Goal: Information Seeking & Learning: Understand process/instructions

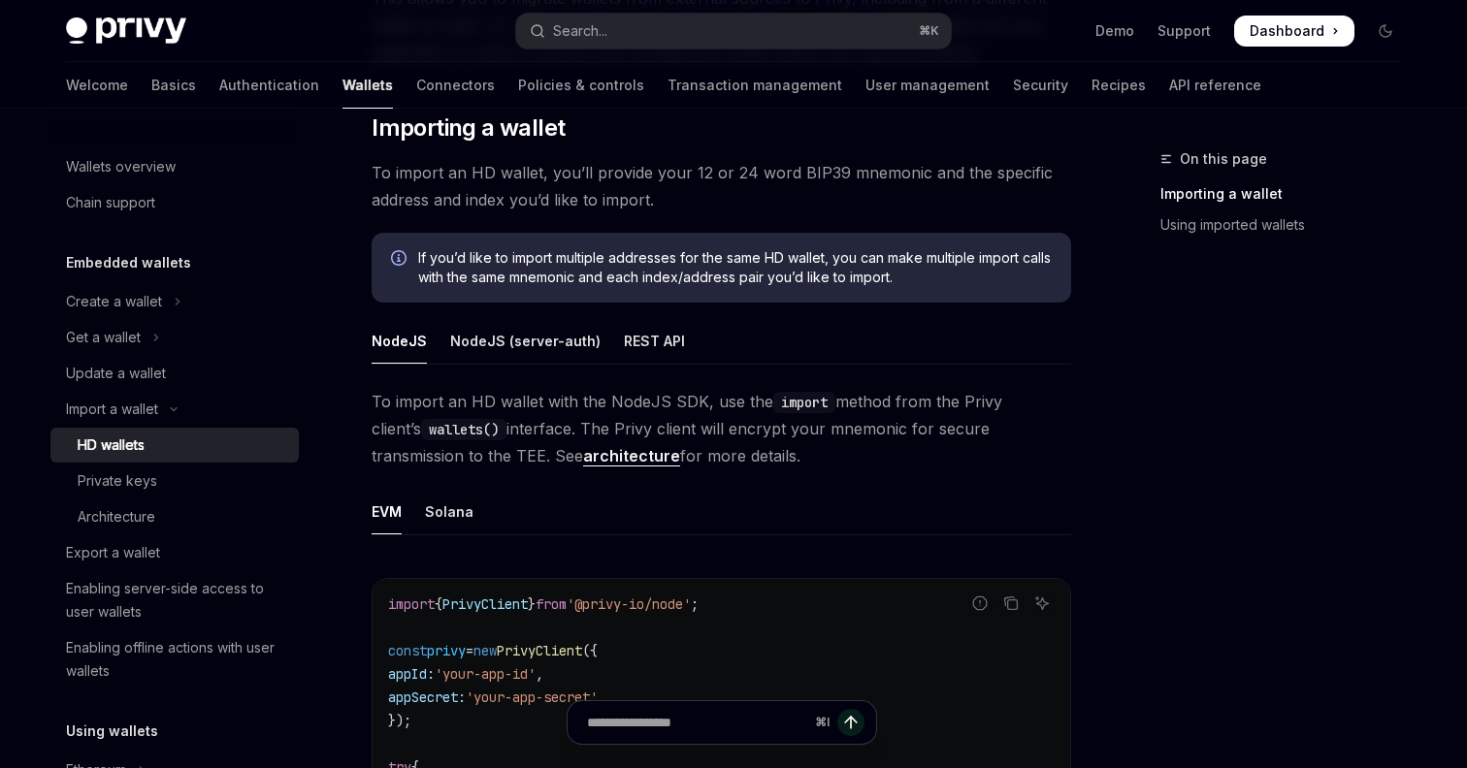
scroll to position [853, 0]
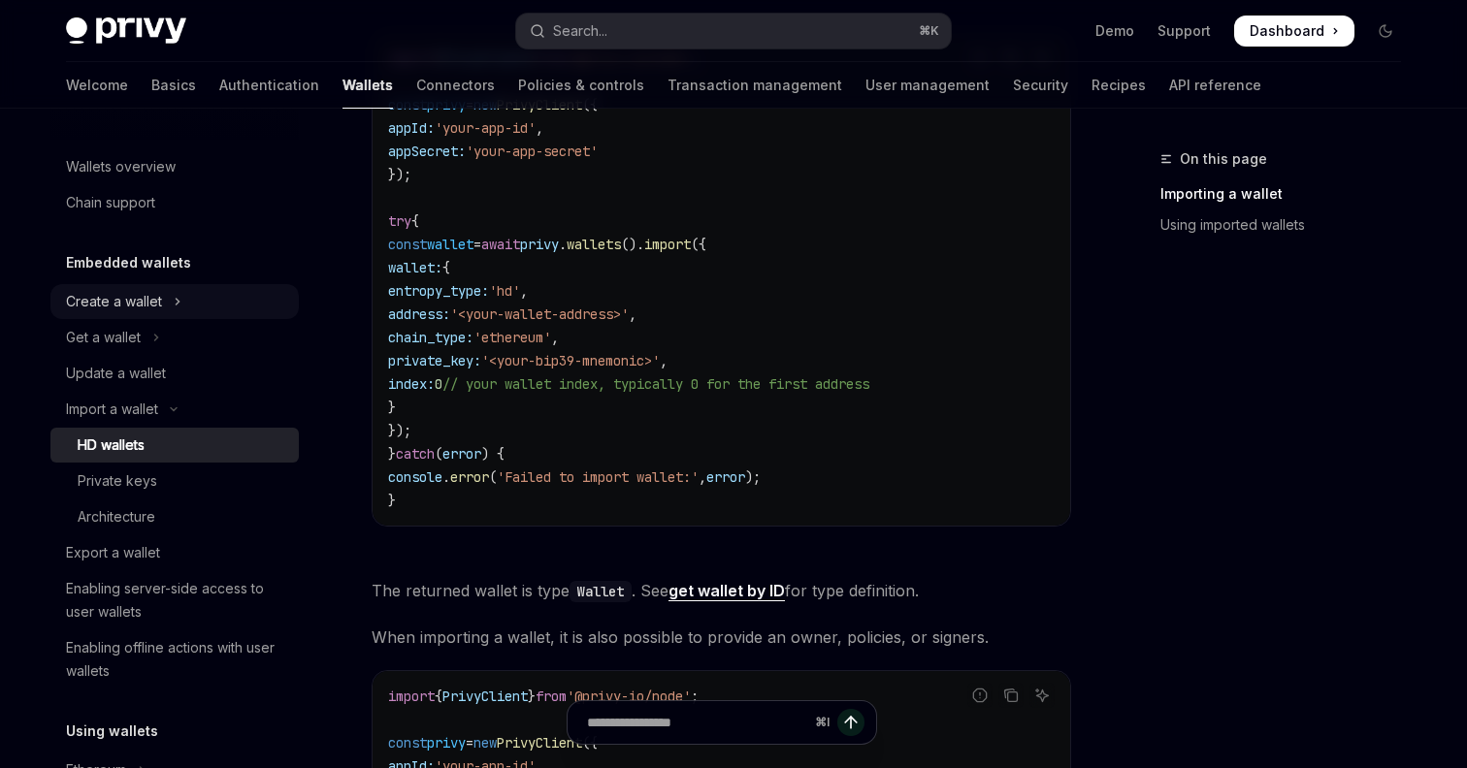
click at [141, 294] on div "Create a wallet" at bounding box center [114, 301] width 96 height 23
type textarea "*"
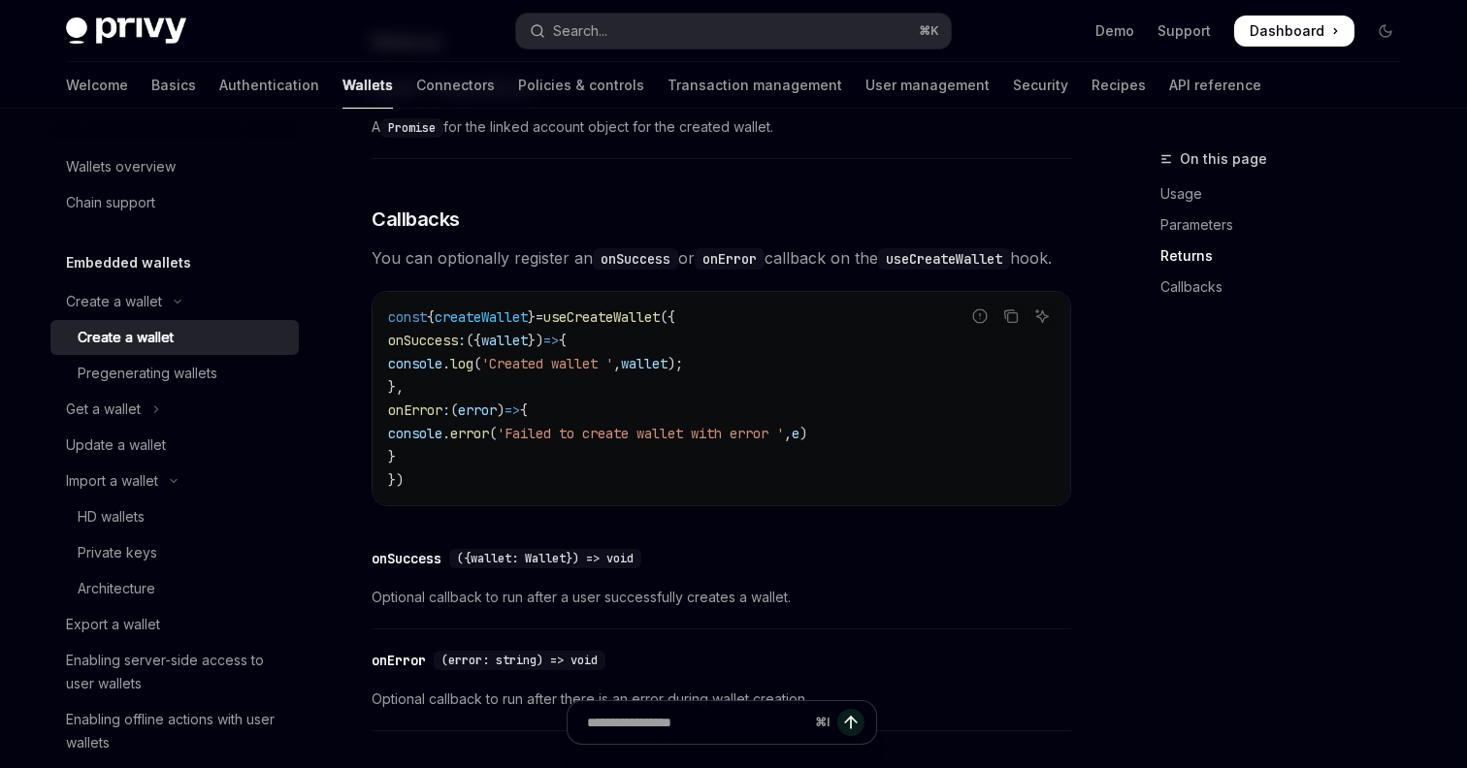
scroll to position [1268, 0]
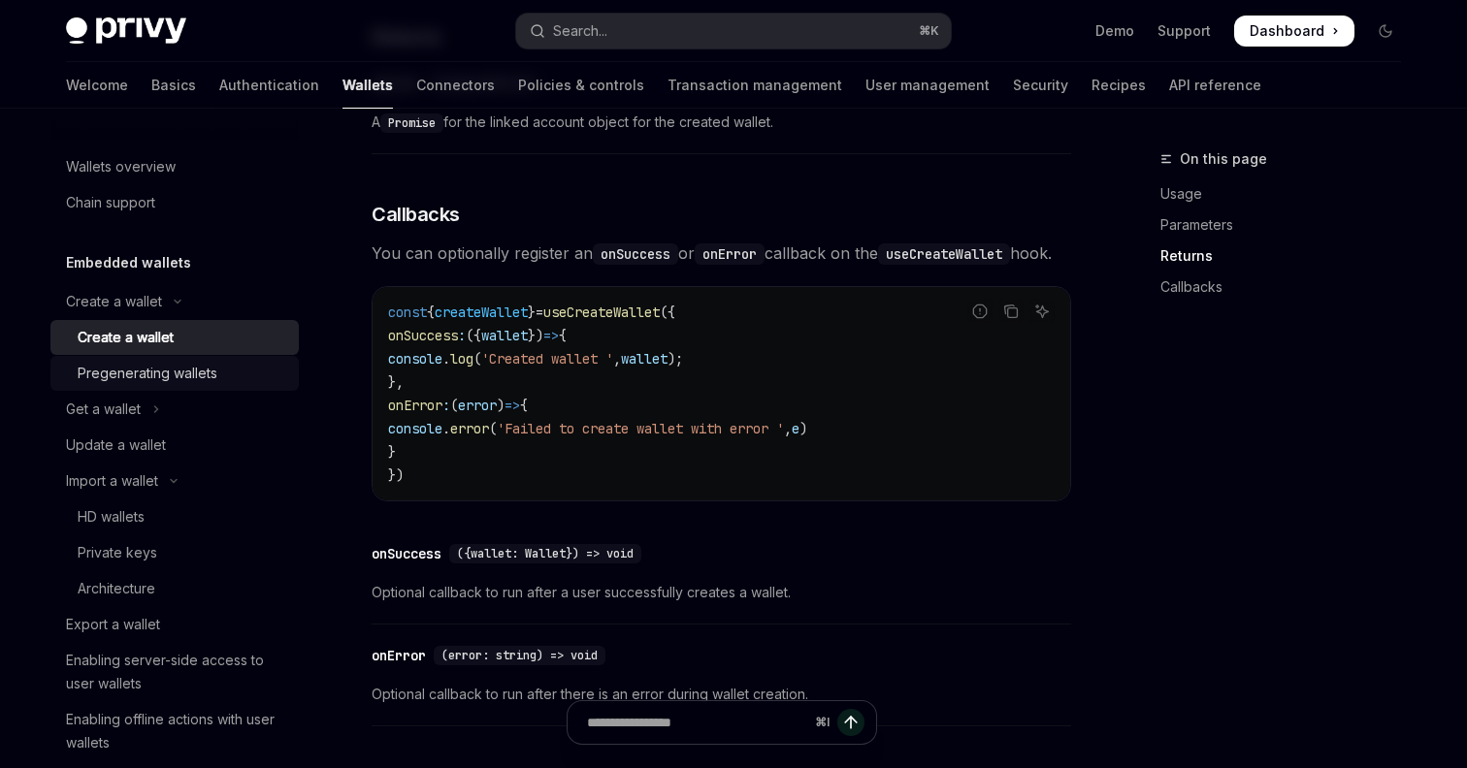
click at [132, 372] on div "Pregenerating wallets" at bounding box center [148, 373] width 140 height 23
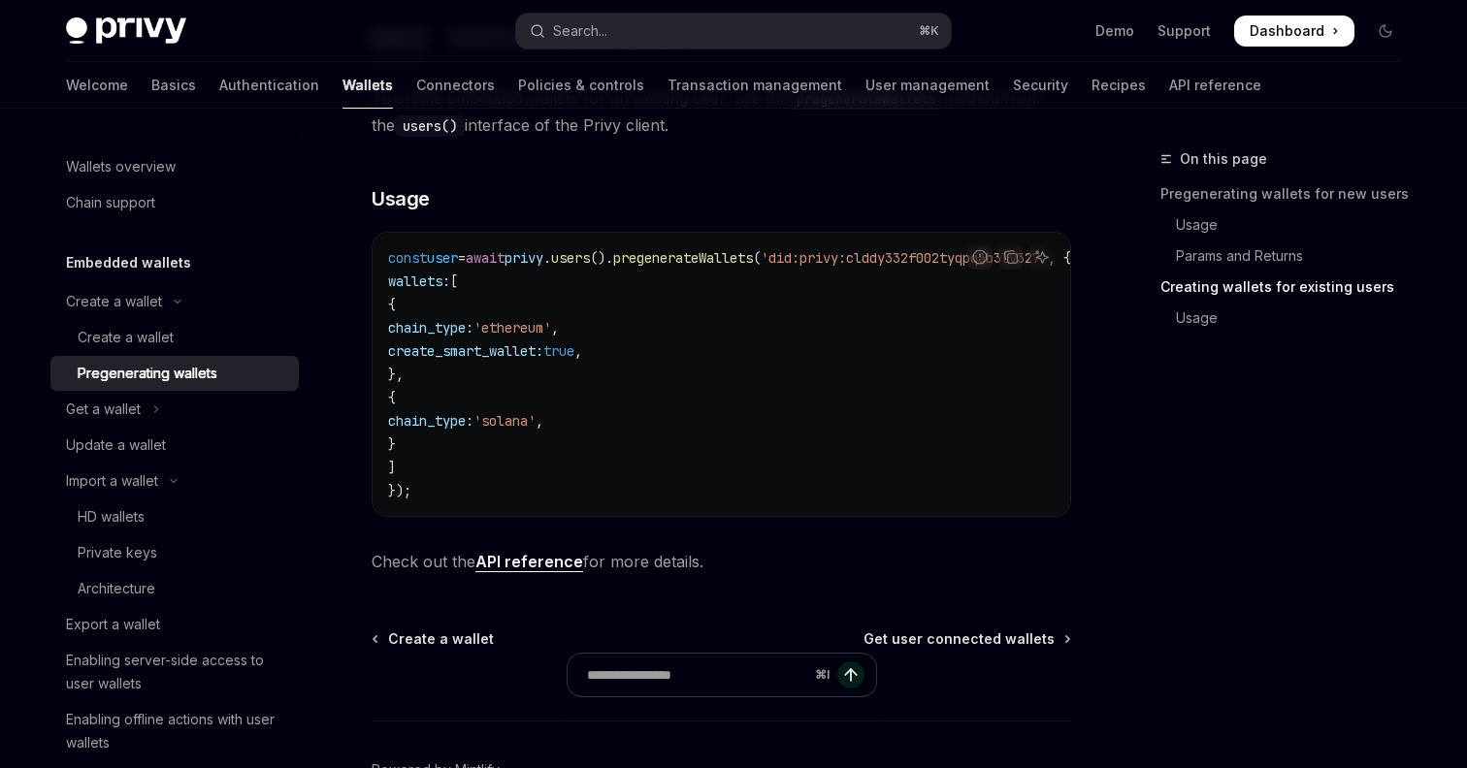
scroll to position [1278, 0]
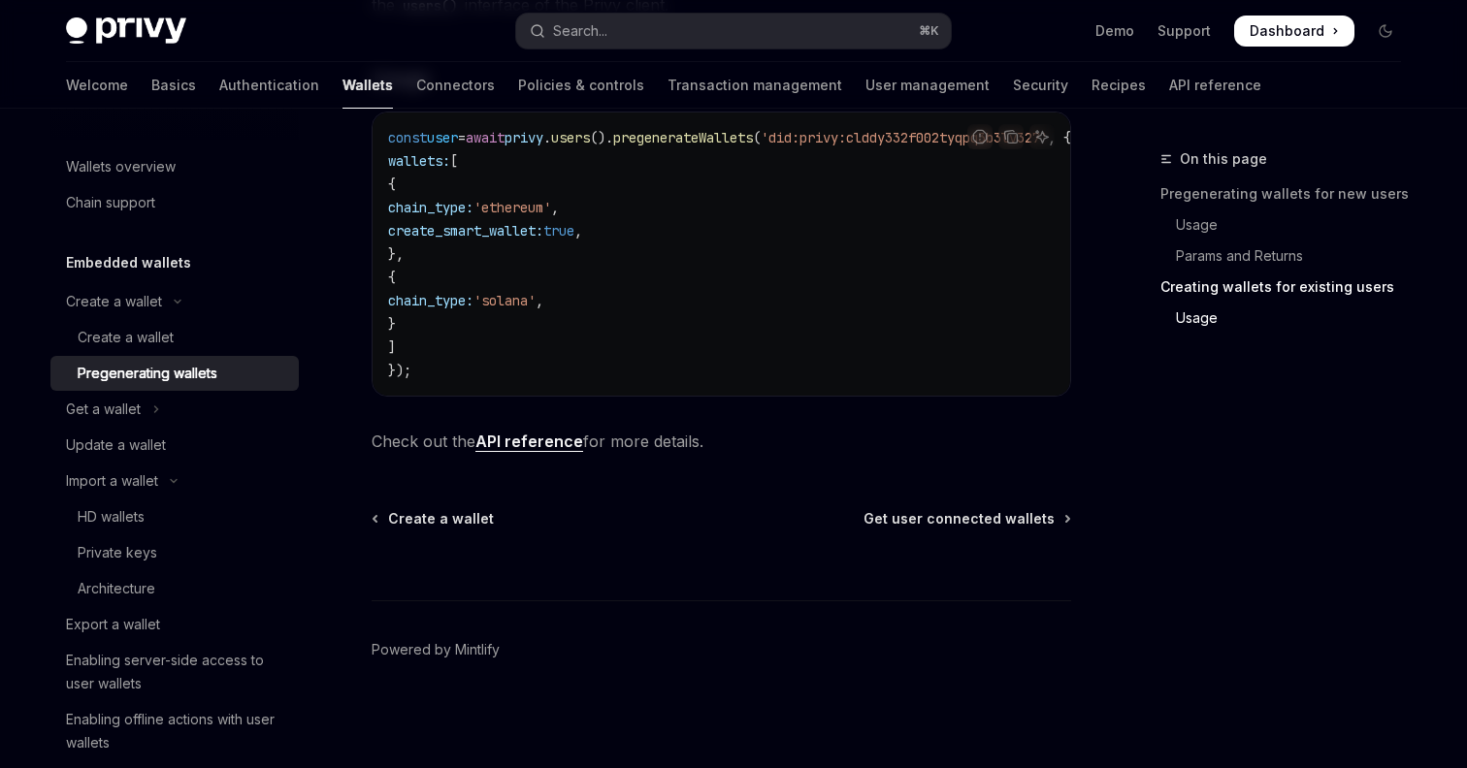
click at [521, 442] on link "API reference" at bounding box center [529, 442] width 108 height 20
type textarea "*"
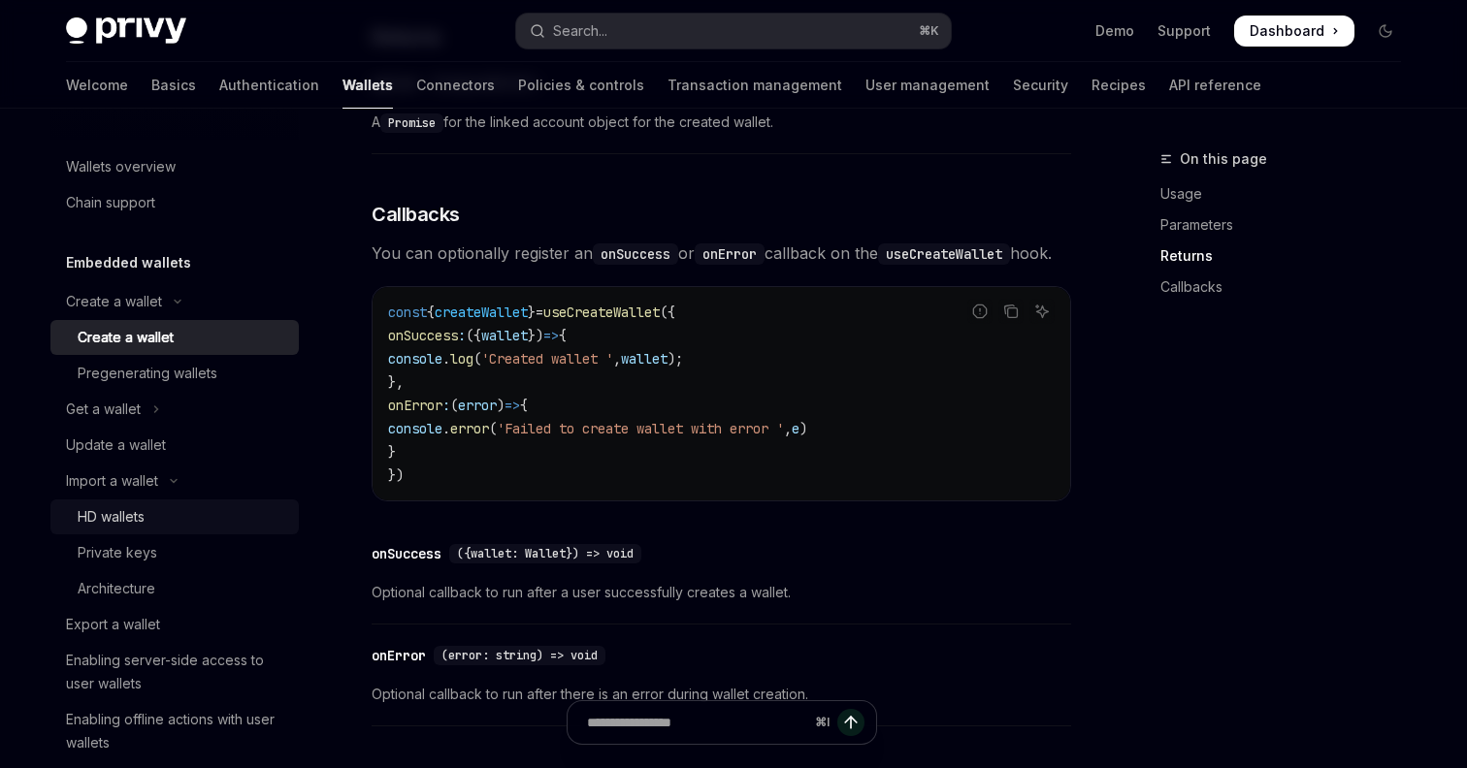
click at [112, 520] on div "HD wallets" at bounding box center [111, 516] width 67 height 23
click at [117, 523] on div "HD wallets" at bounding box center [111, 516] width 67 height 23
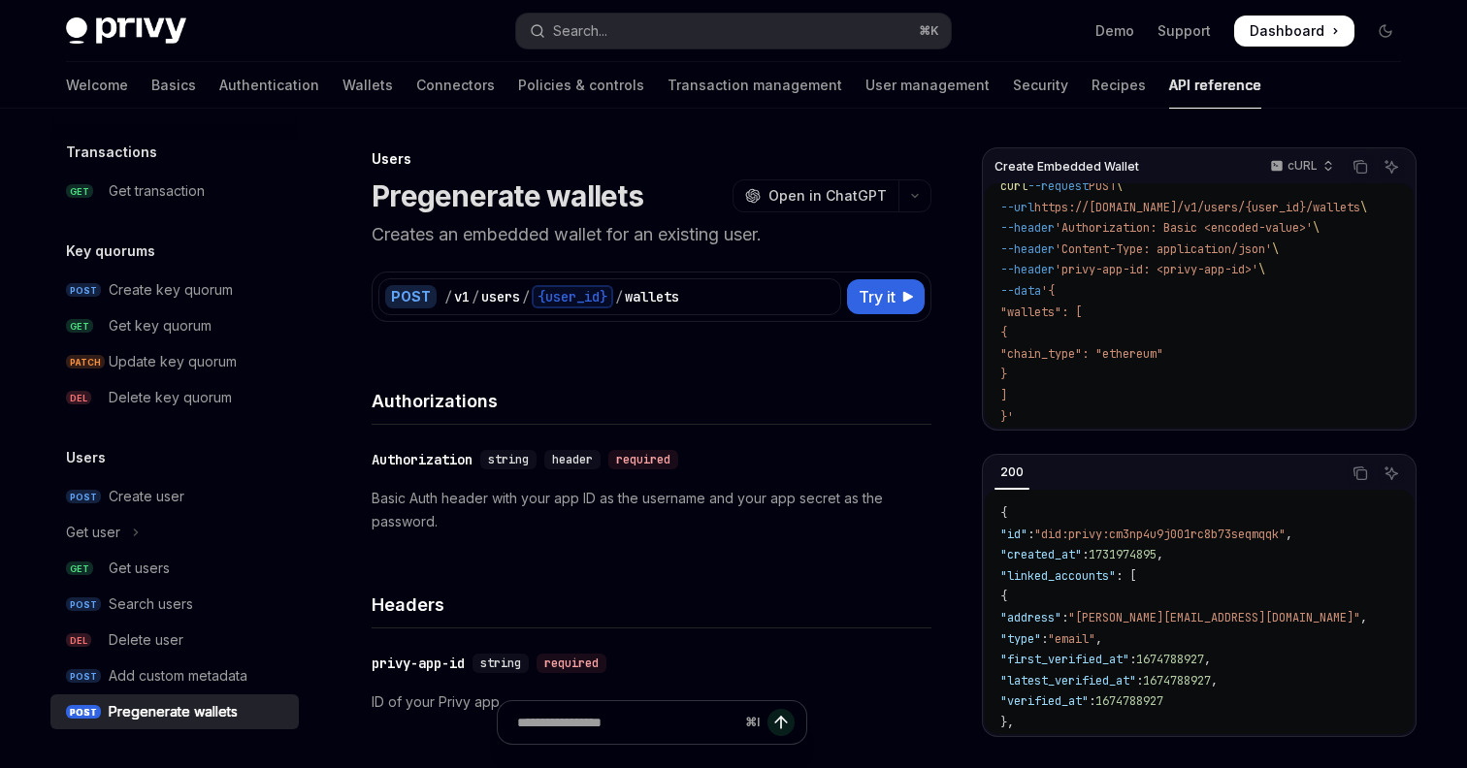
scroll to position [27, 2]
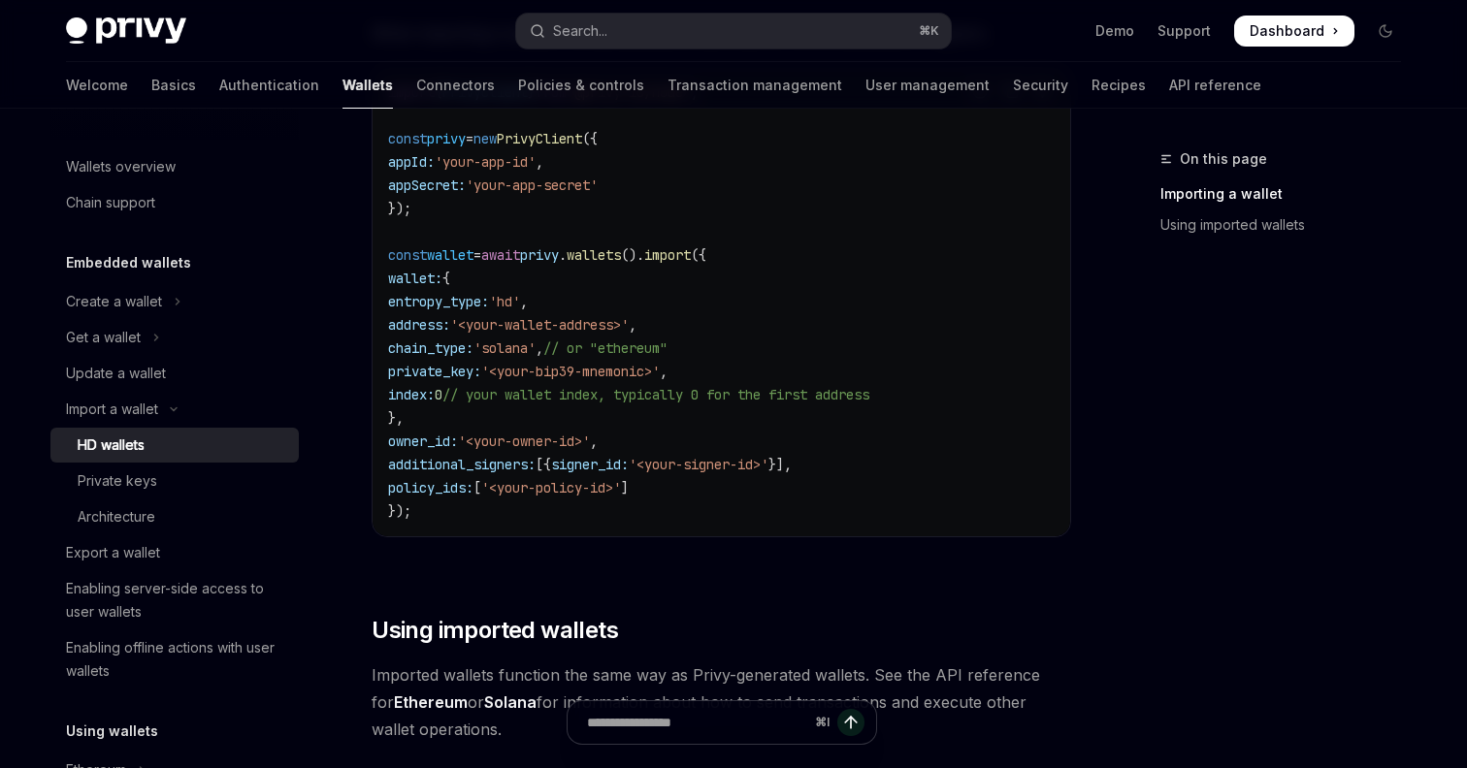
scroll to position [1452, 0]
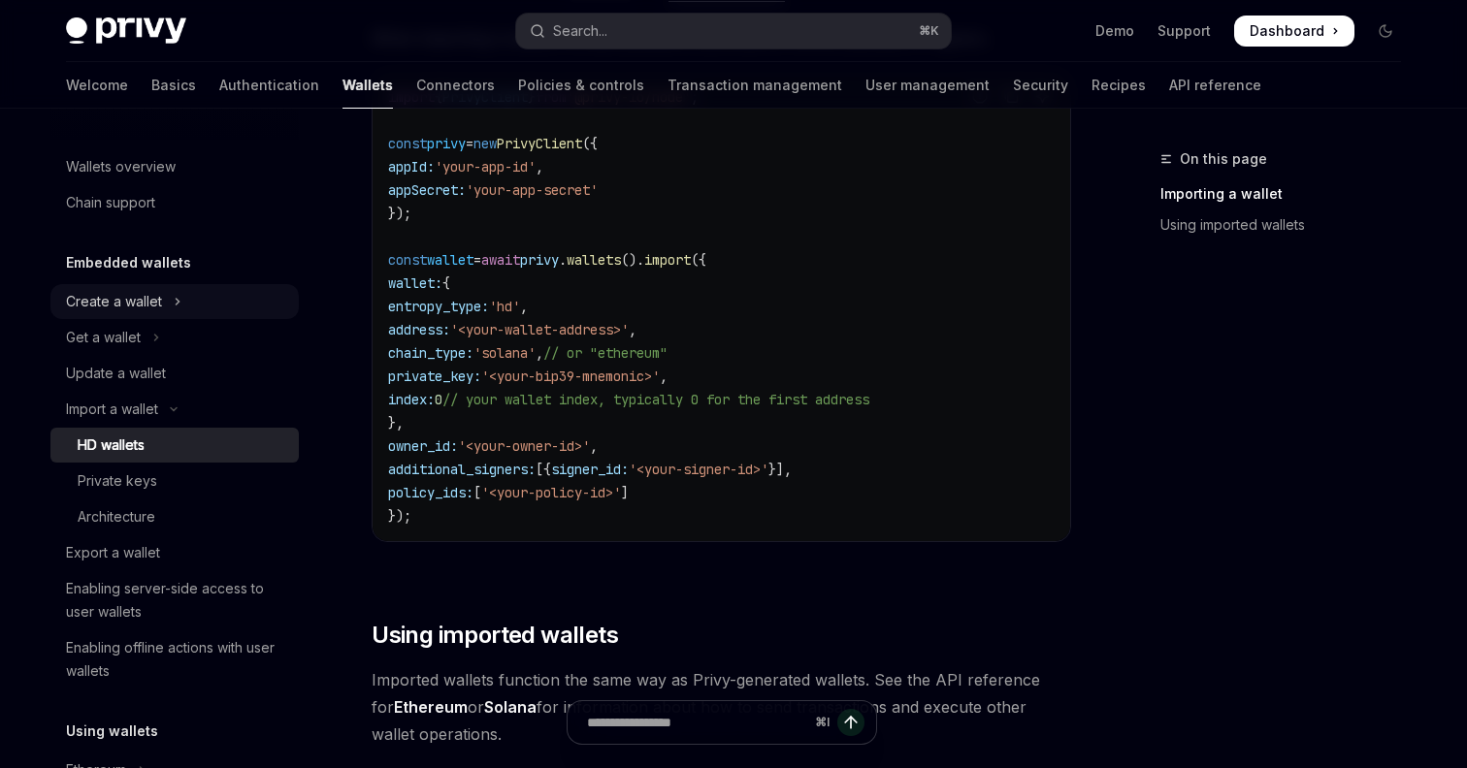
click at [126, 306] on div "Create a wallet" at bounding box center [114, 301] width 96 height 23
type textarea "*"
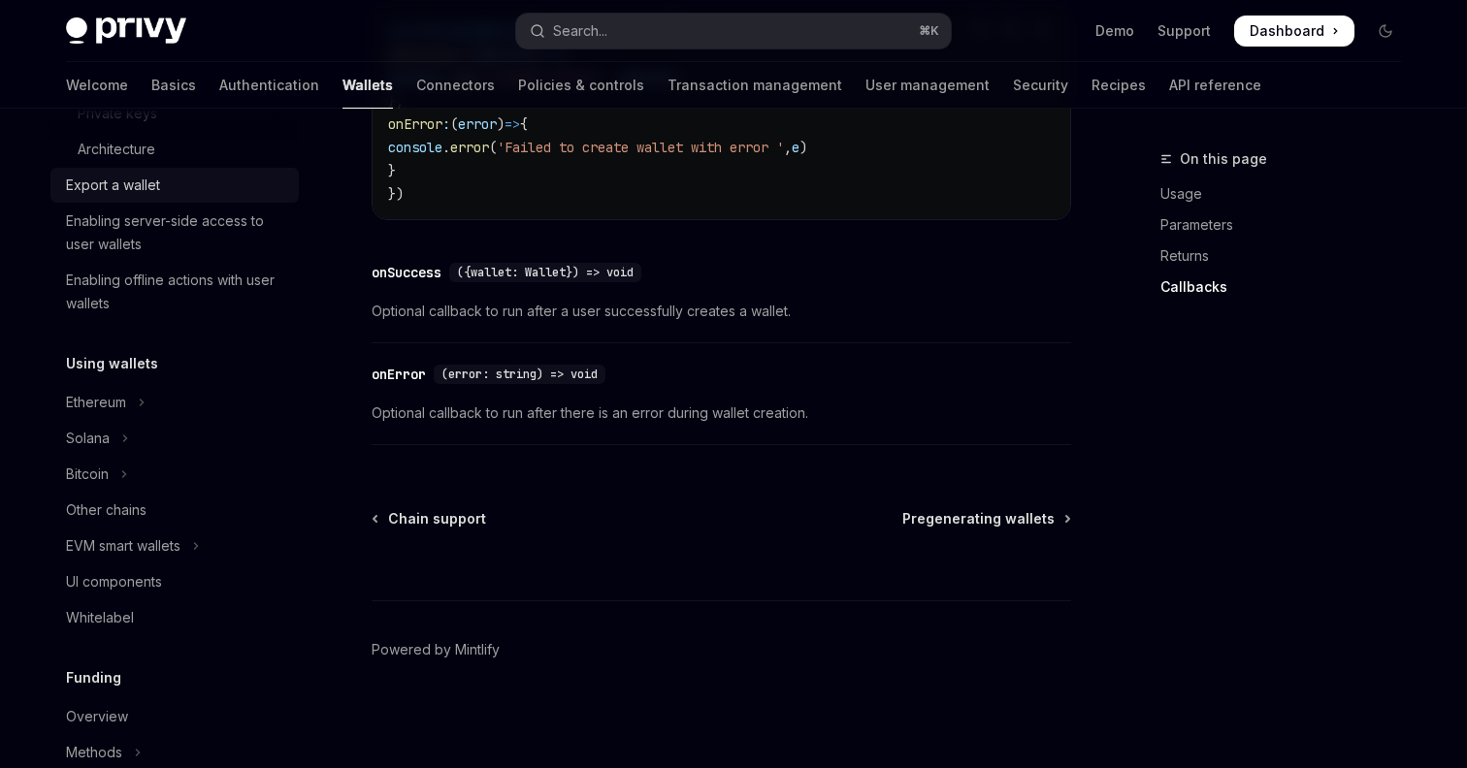
scroll to position [466, 0]
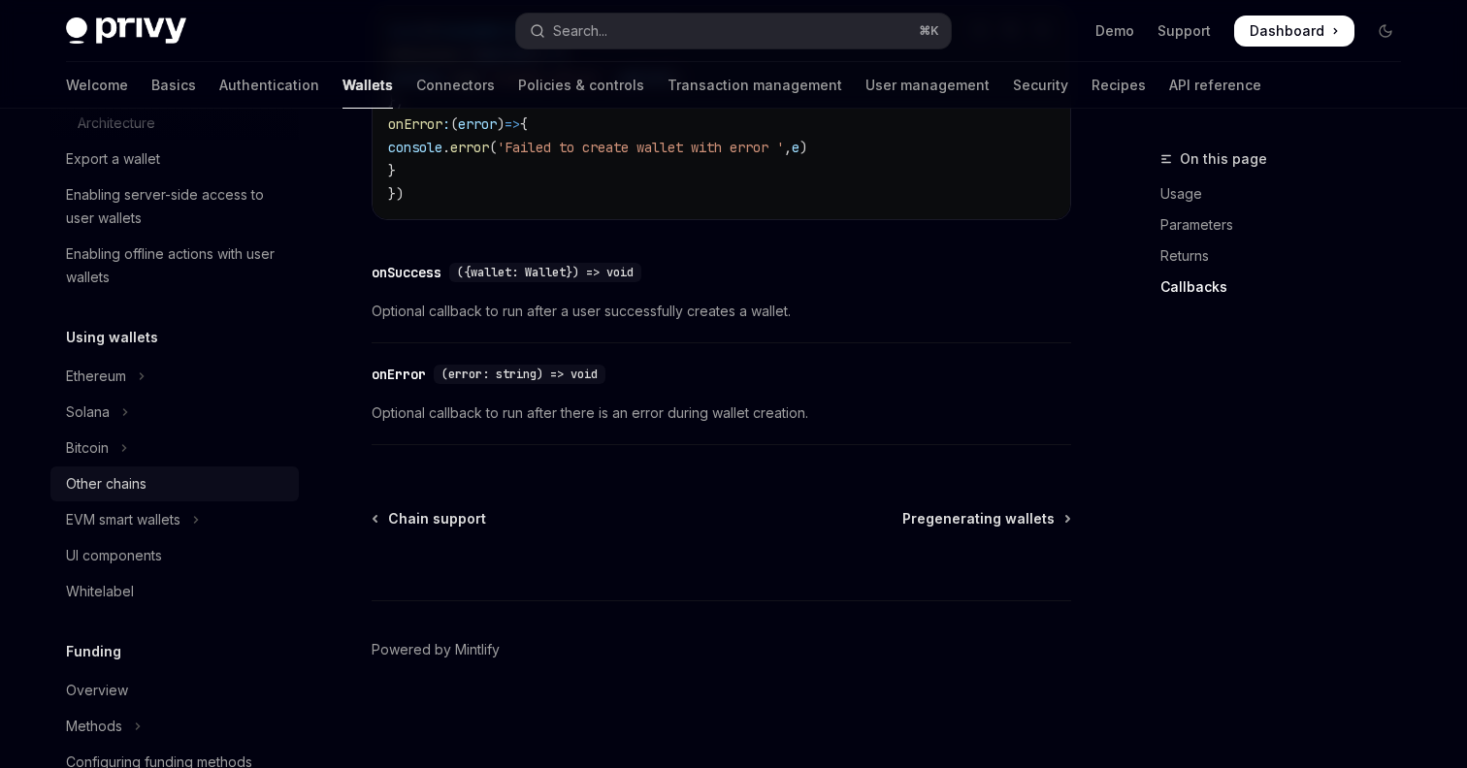
click at [114, 479] on div "Other chains" at bounding box center [106, 483] width 81 height 23
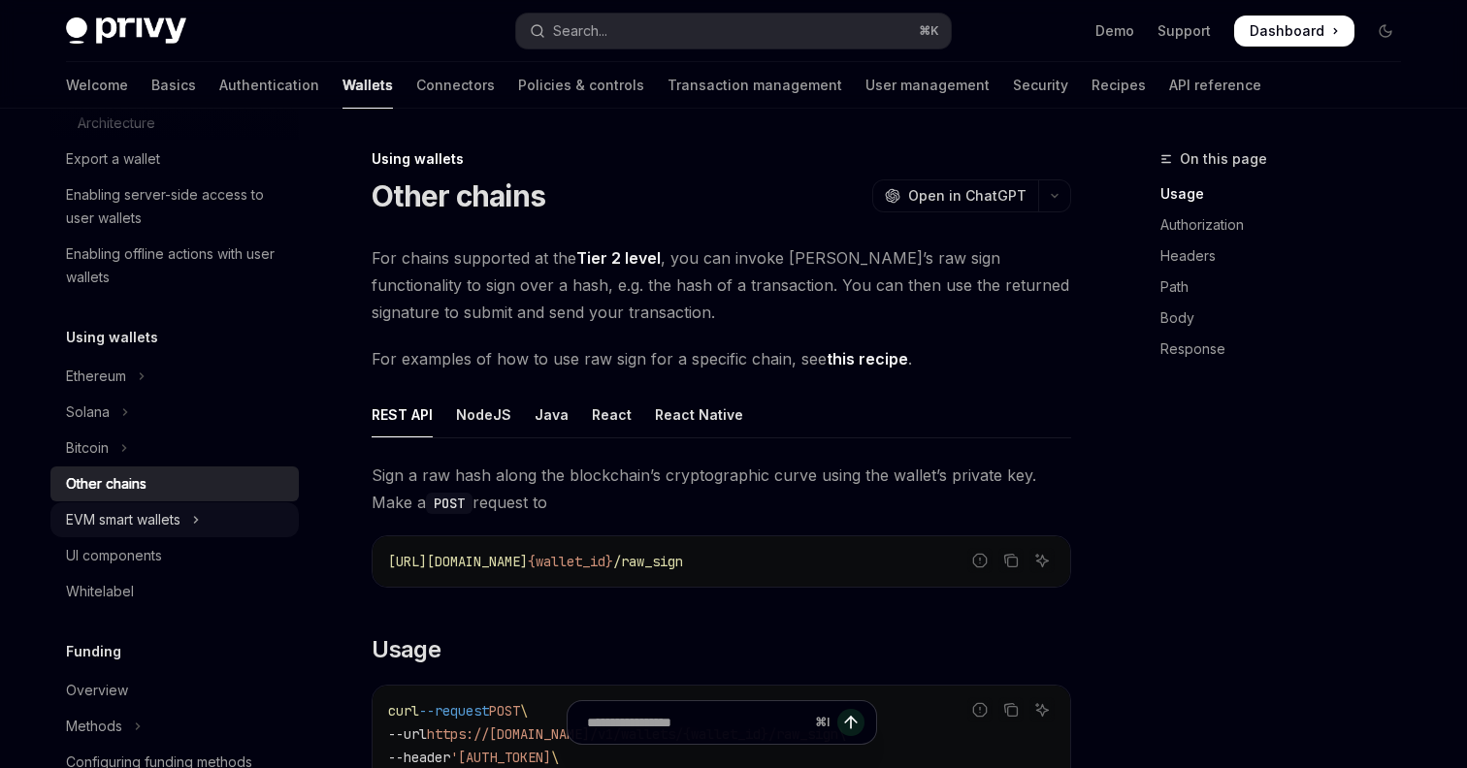
click at [154, 514] on div "EVM smart wallets" at bounding box center [123, 519] width 114 height 23
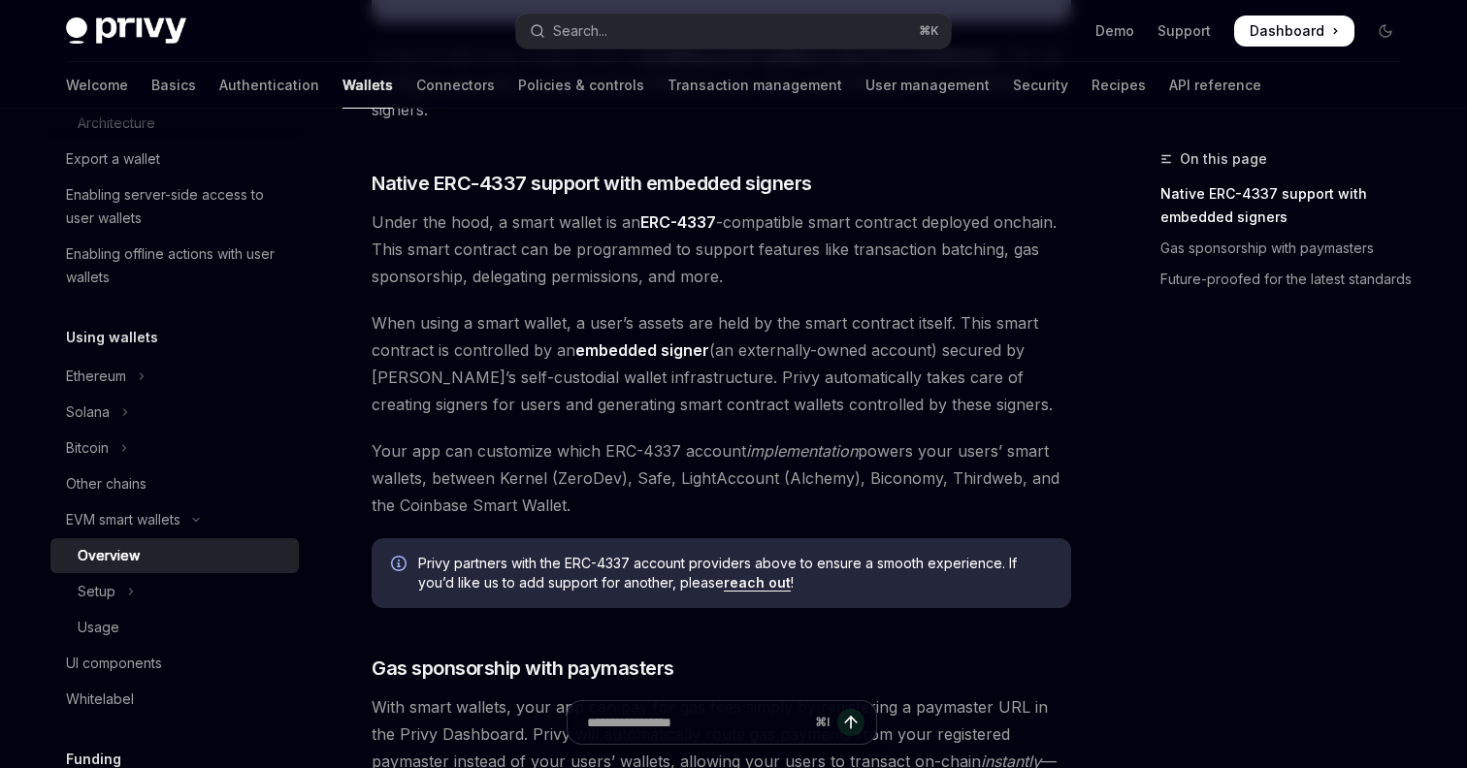
scroll to position [791, 0]
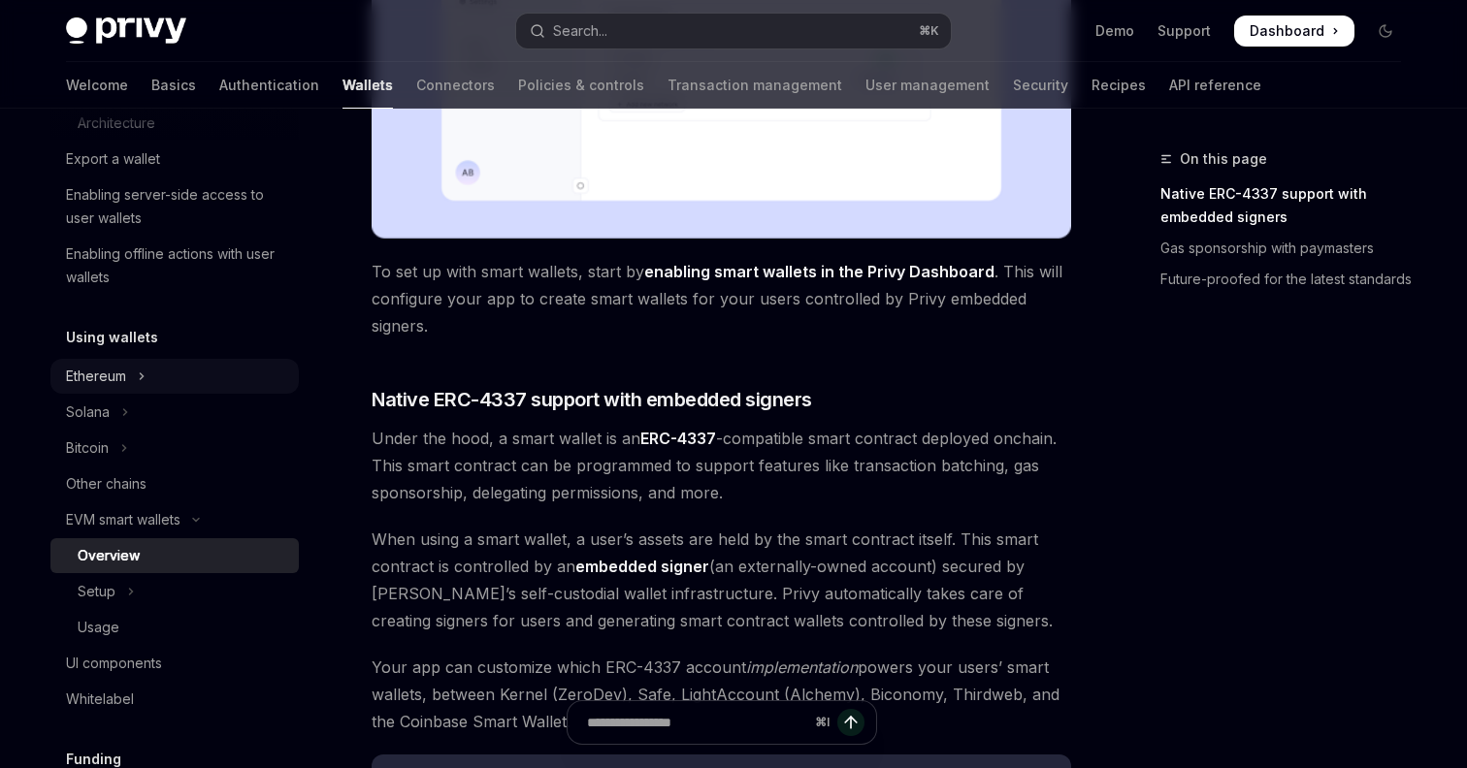
click at [104, 375] on div "Ethereum" at bounding box center [96, 376] width 60 height 23
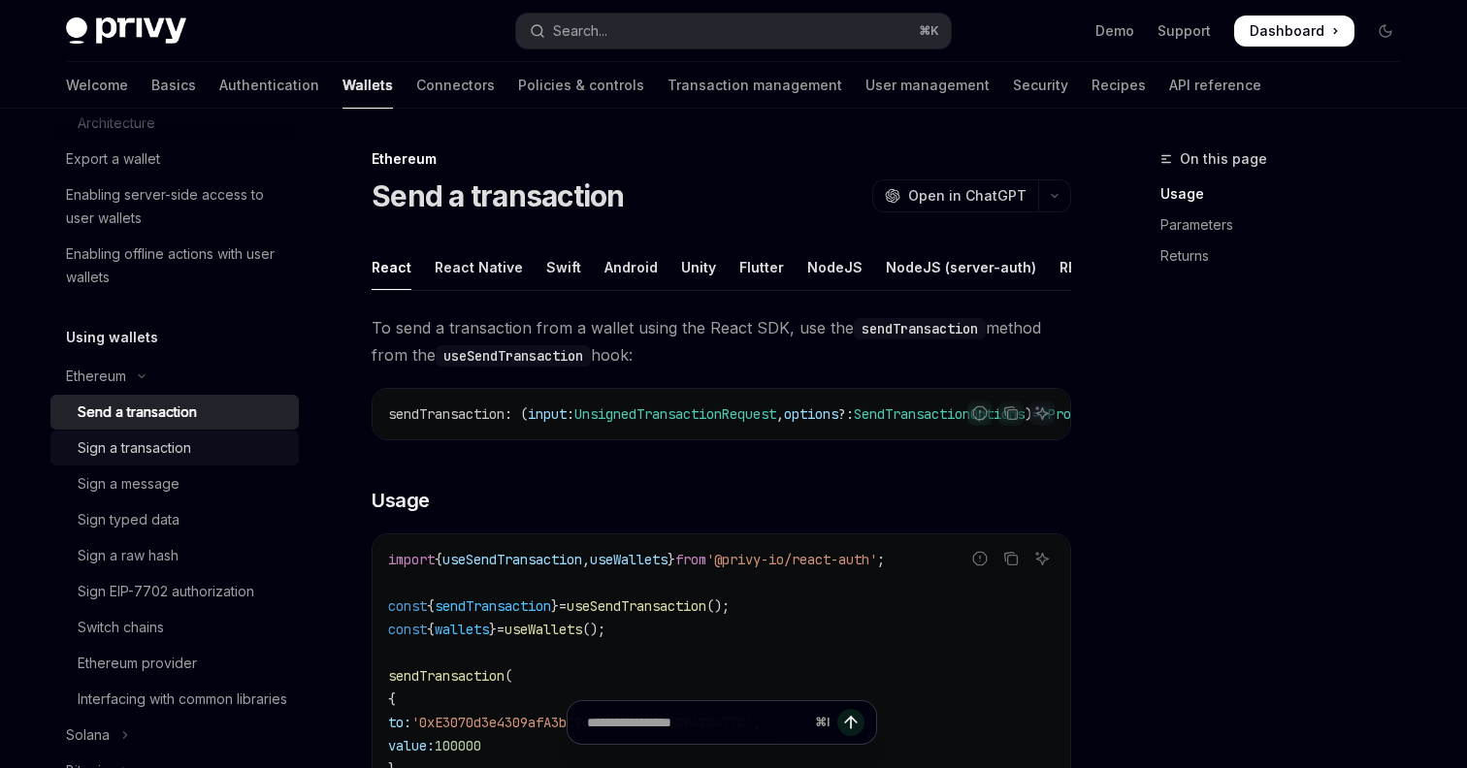
click at [156, 445] on div "Sign a transaction" at bounding box center [135, 448] width 114 height 23
type textarea "*"
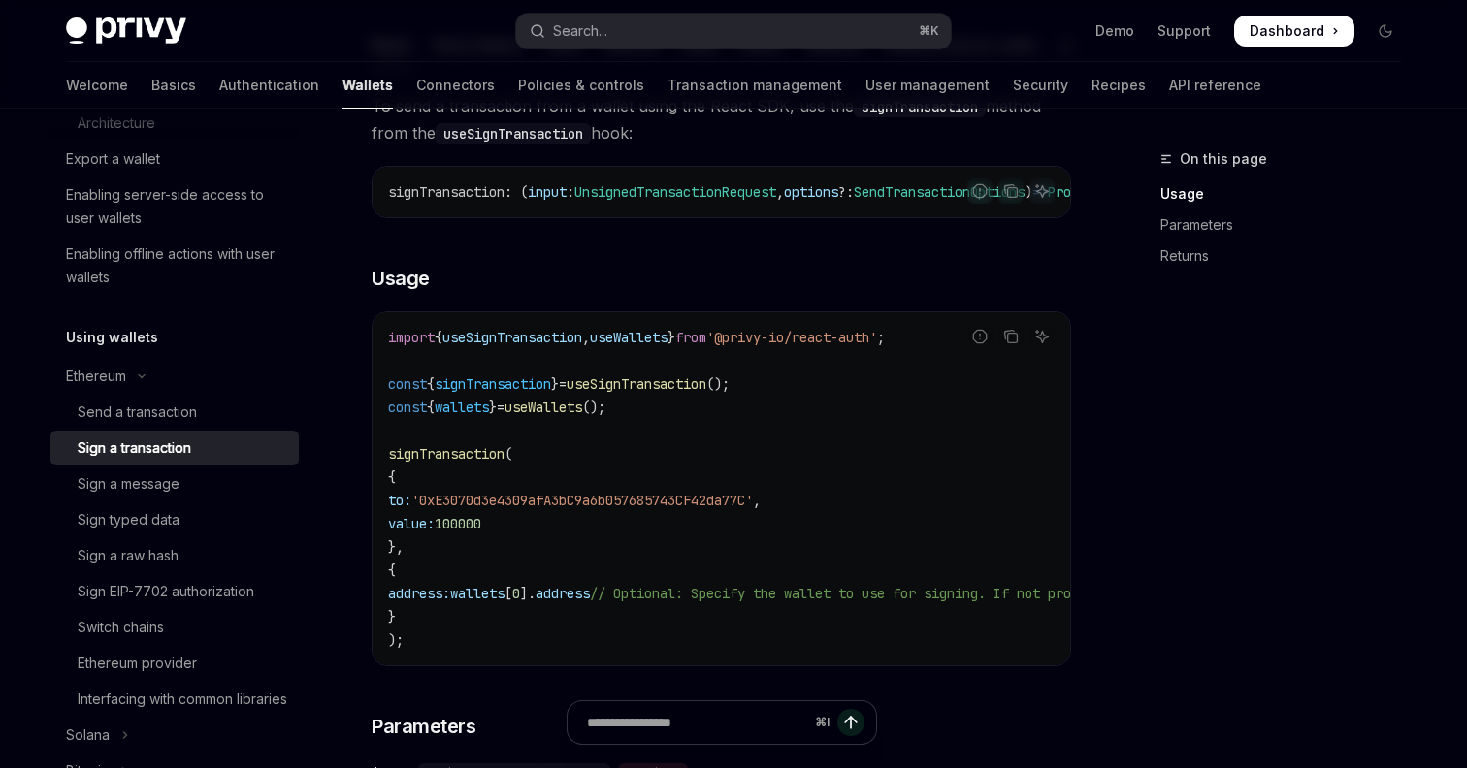
scroll to position [236, 0]
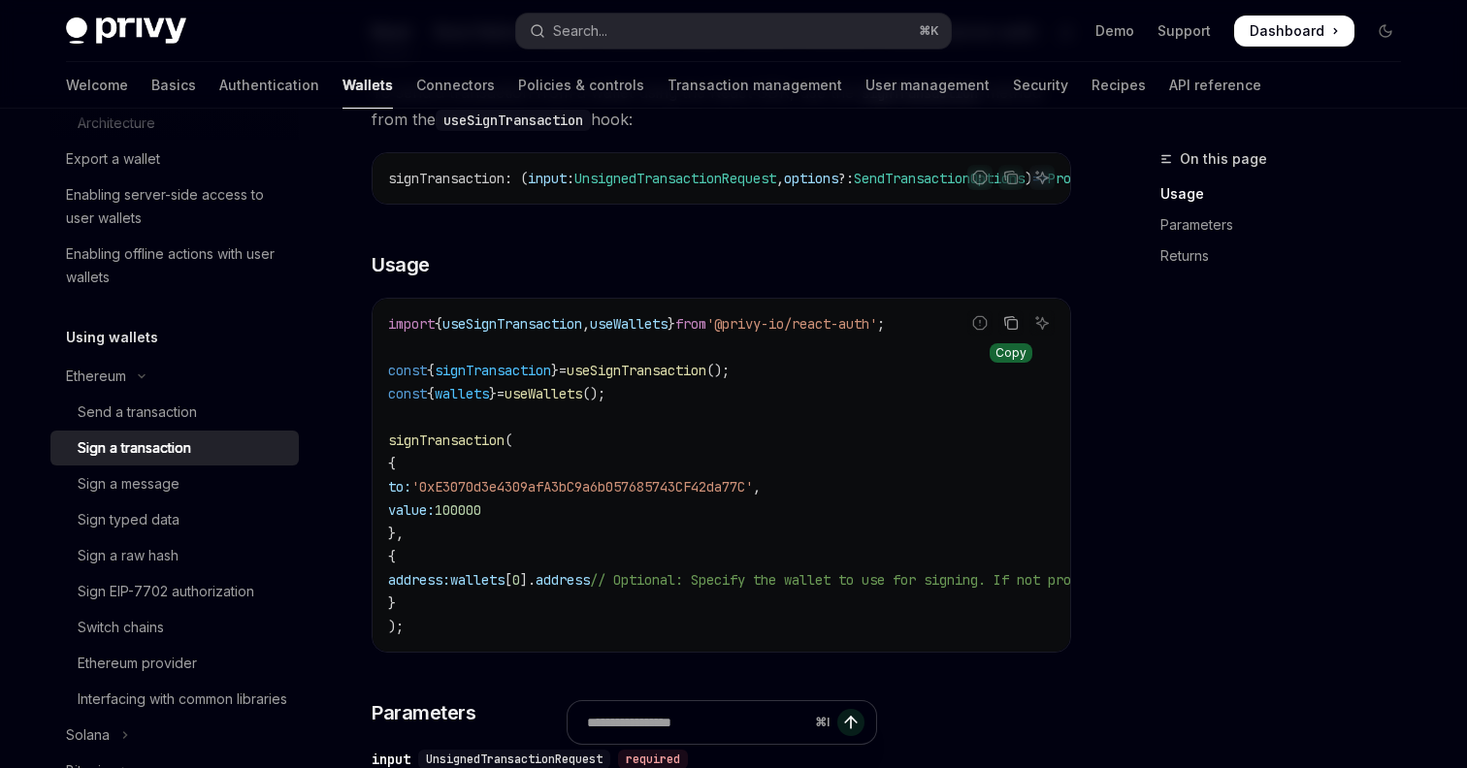
click at [1009, 328] on icon "Copy the contents from the code block" at bounding box center [1011, 323] width 16 height 16
click at [176, 521] on div "Sign typed data" at bounding box center [129, 519] width 102 height 23
type textarea "*"
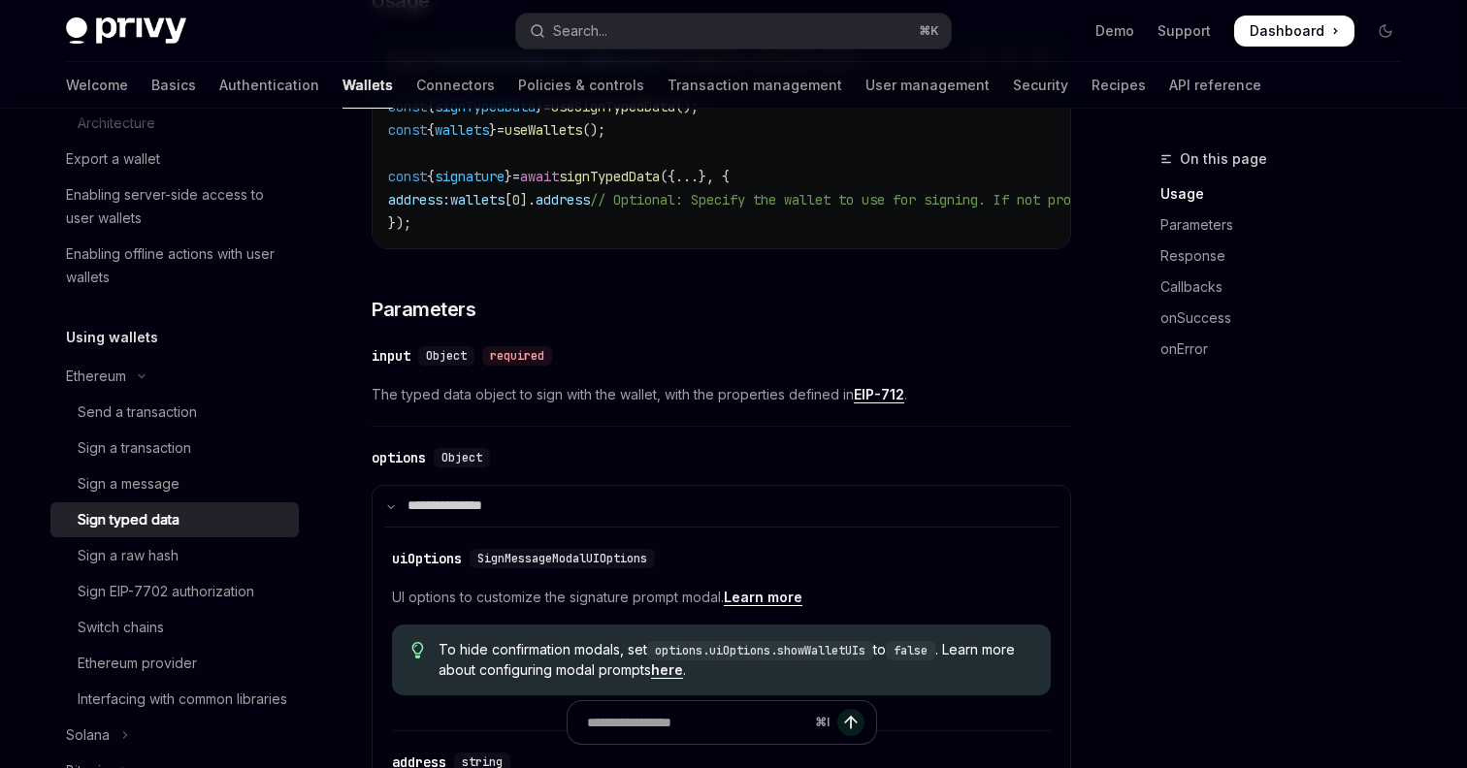
scroll to position [262, 0]
